Goal: Navigation & Orientation: Find specific page/section

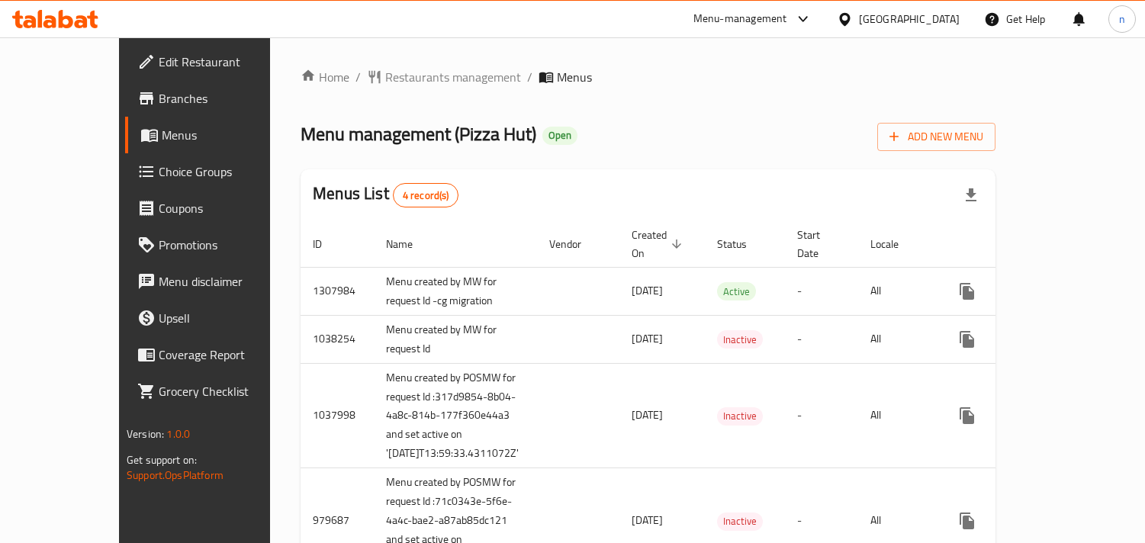
scroll to position [85, 0]
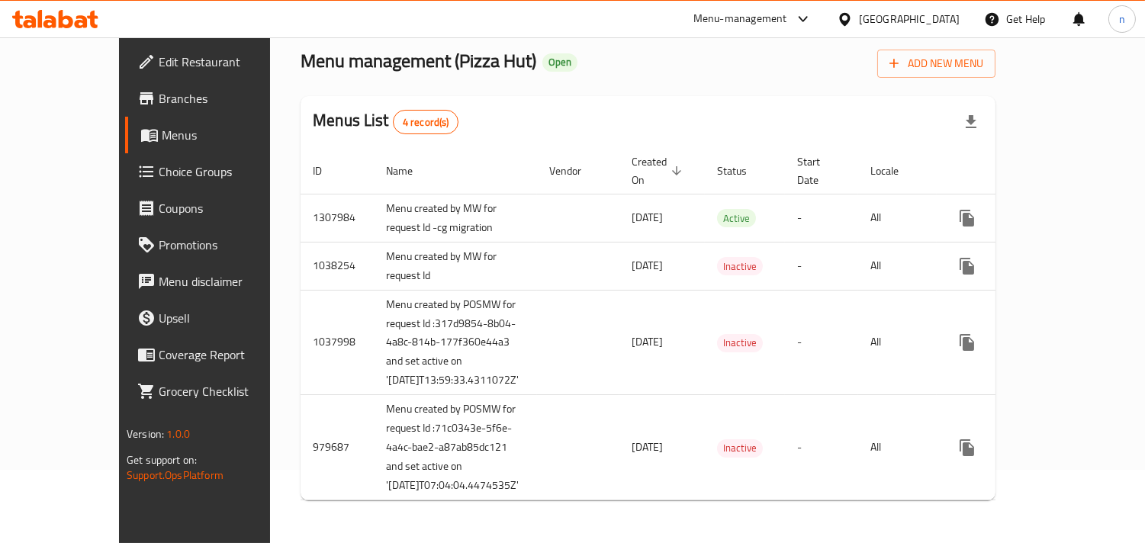
click at [850, 20] on icon at bounding box center [844, 18] width 11 height 13
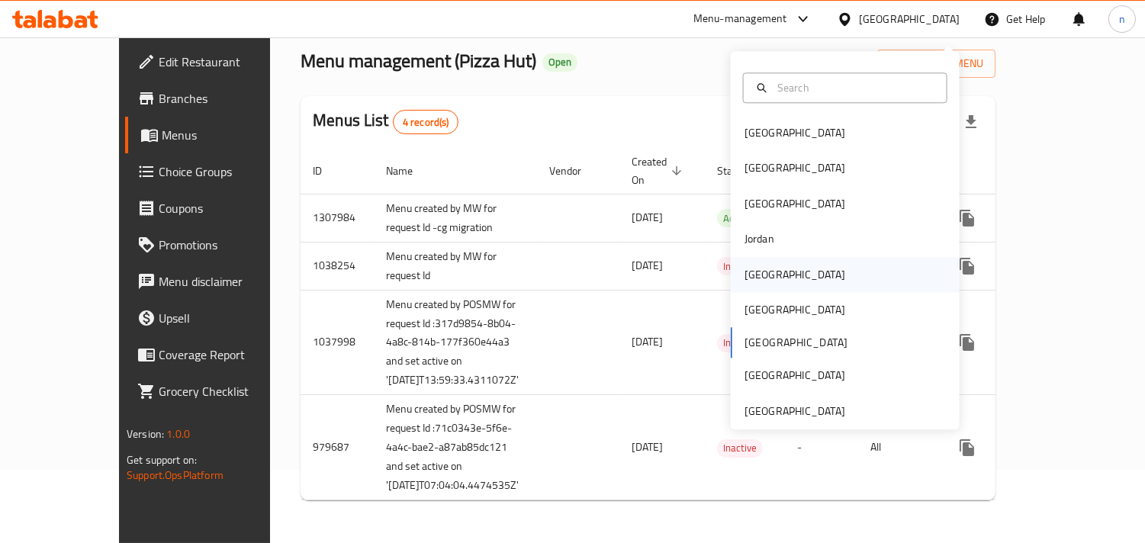
click at [751, 266] on div "[GEOGRAPHIC_DATA]" at bounding box center [795, 274] width 101 height 17
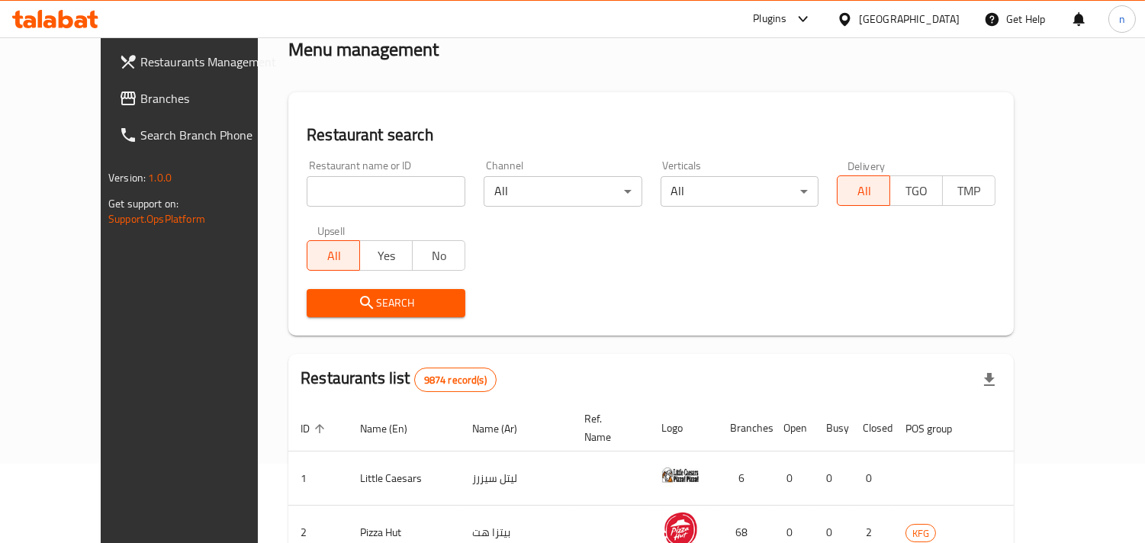
scroll to position [85, 0]
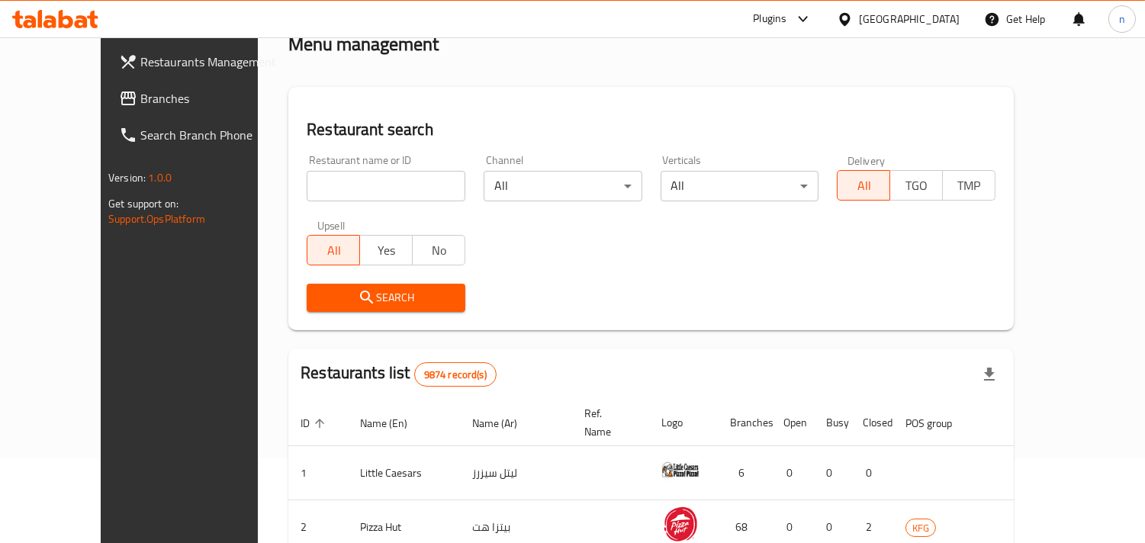
click at [107, 84] on link "Branches" at bounding box center [199, 98] width 185 height 37
